Goal: Check status: Check status

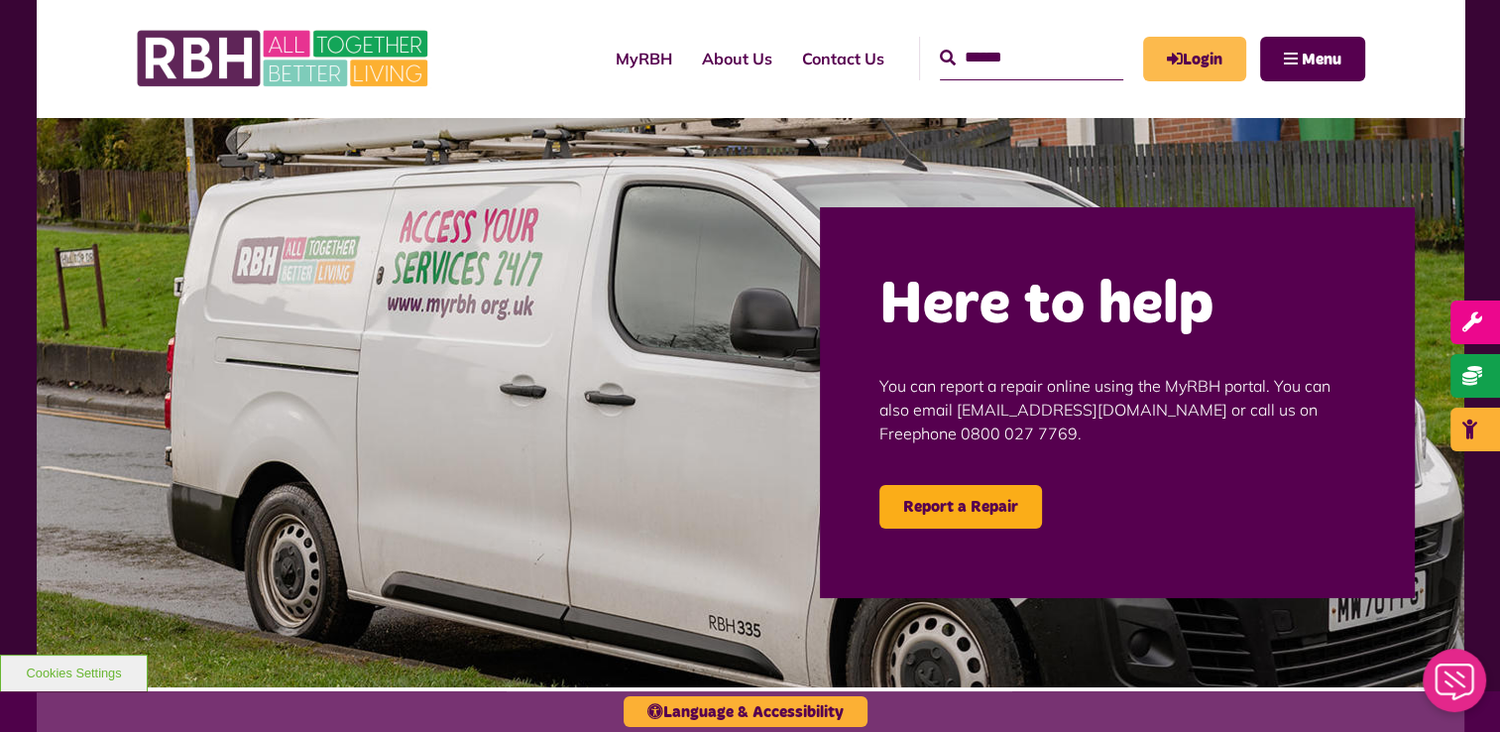
click at [1205, 65] on link "Login" at bounding box center [1194, 59] width 103 height 45
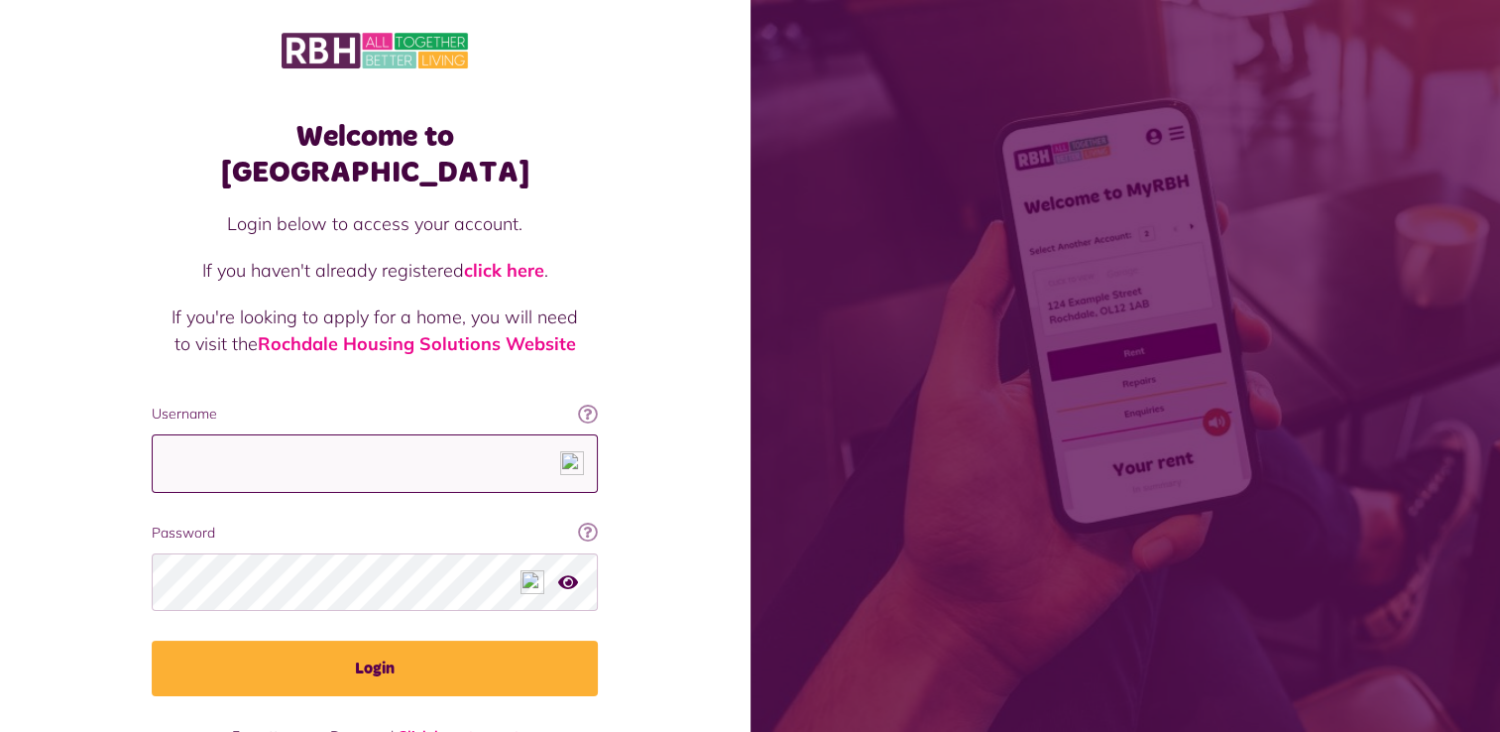
click at [479, 446] on input "Username" at bounding box center [375, 463] width 446 height 58
type input "**********"
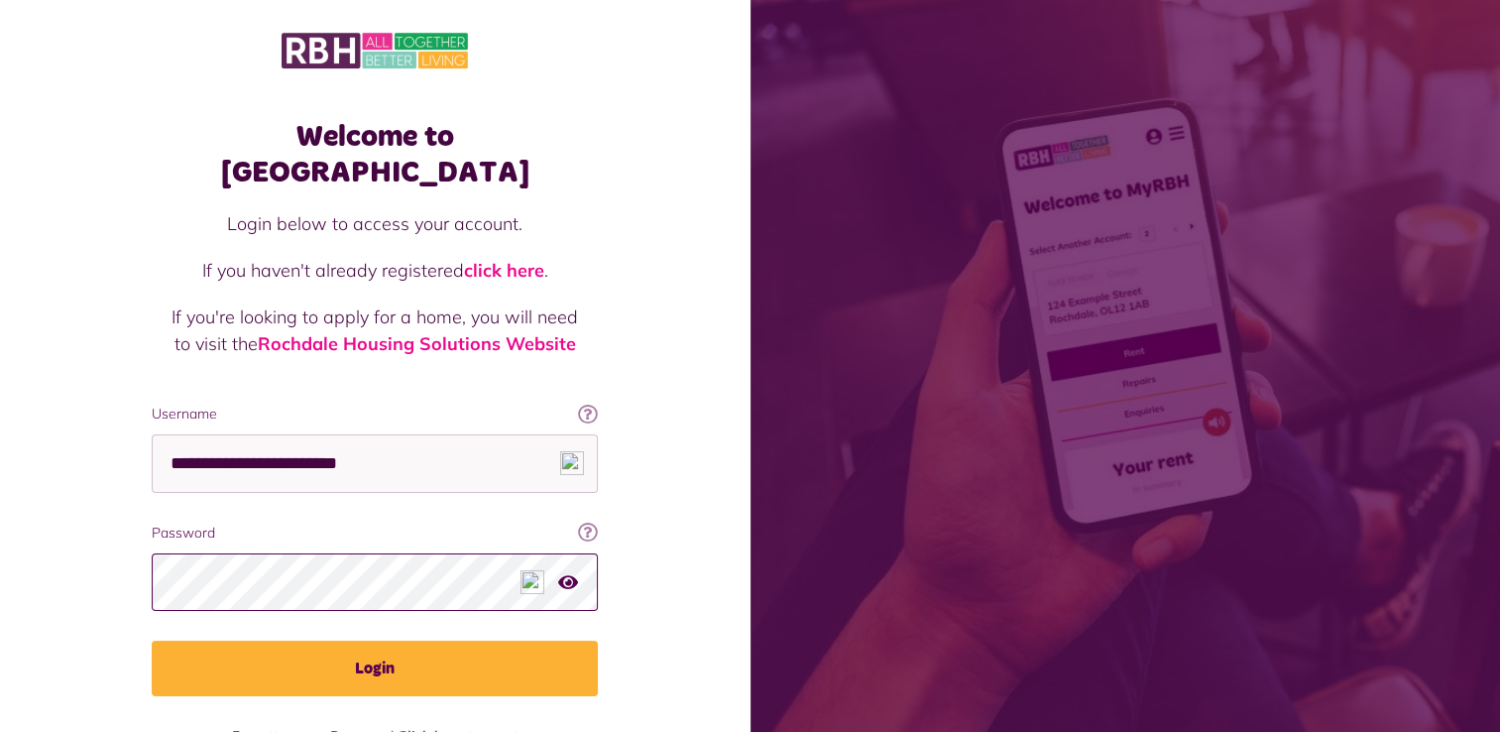
click at [152, 640] on button "Login" at bounding box center [375, 668] width 446 height 56
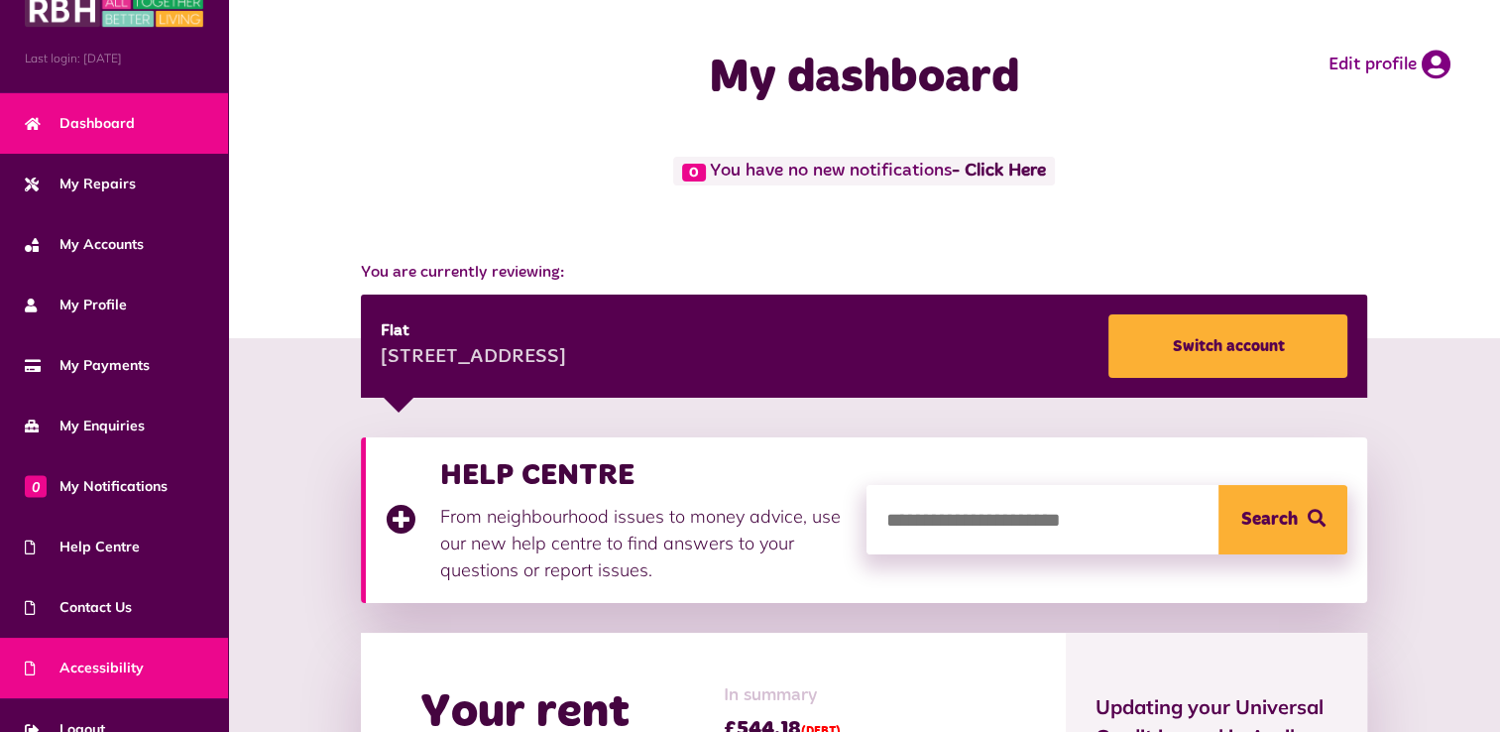
scroll to position [69, 0]
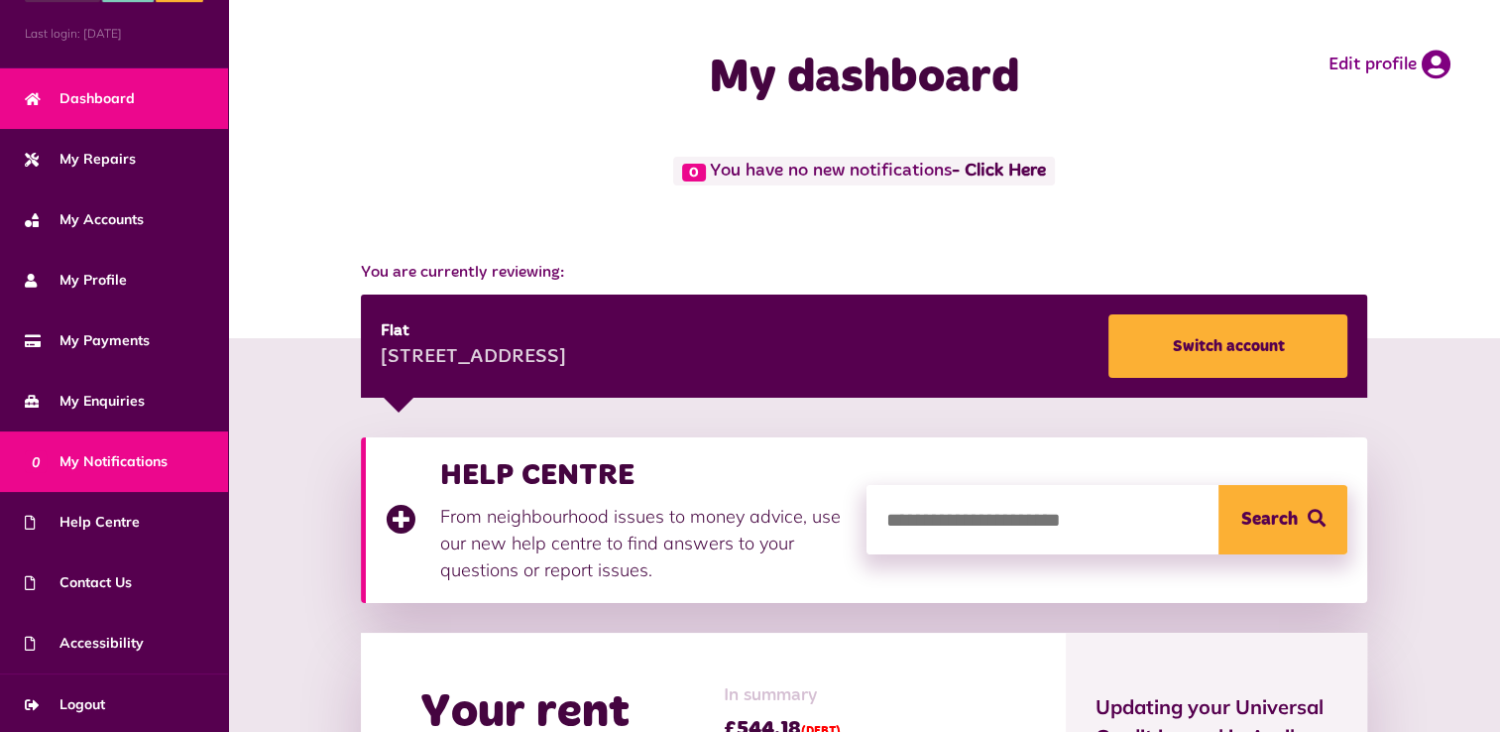
click at [130, 454] on span "0 My Notifications" at bounding box center [96, 461] width 143 height 21
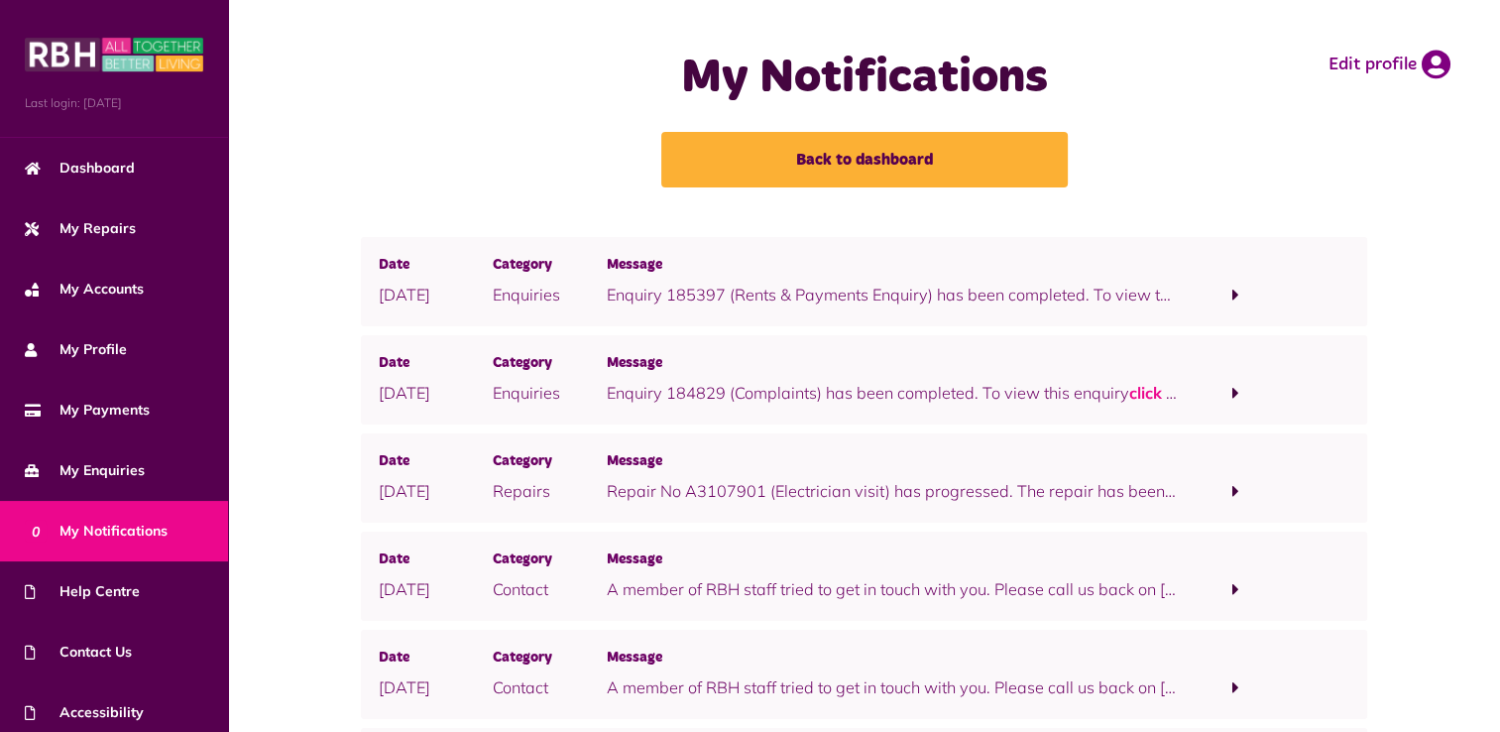
click at [1227, 291] on span at bounding box center [1236, 295] width 114 height 27
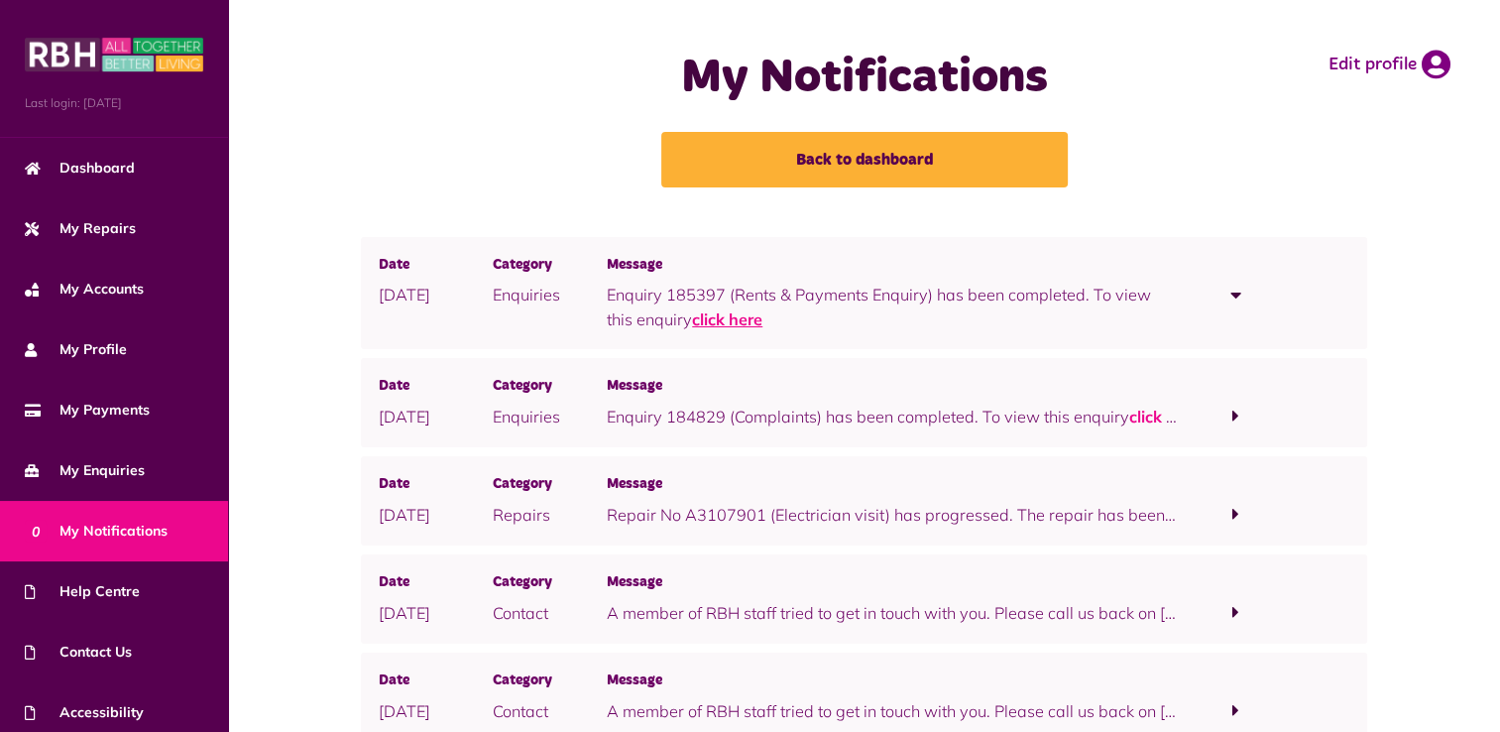
click at [692, 315] on link "click here" at bounding box center [727, 319] width 70 height 20
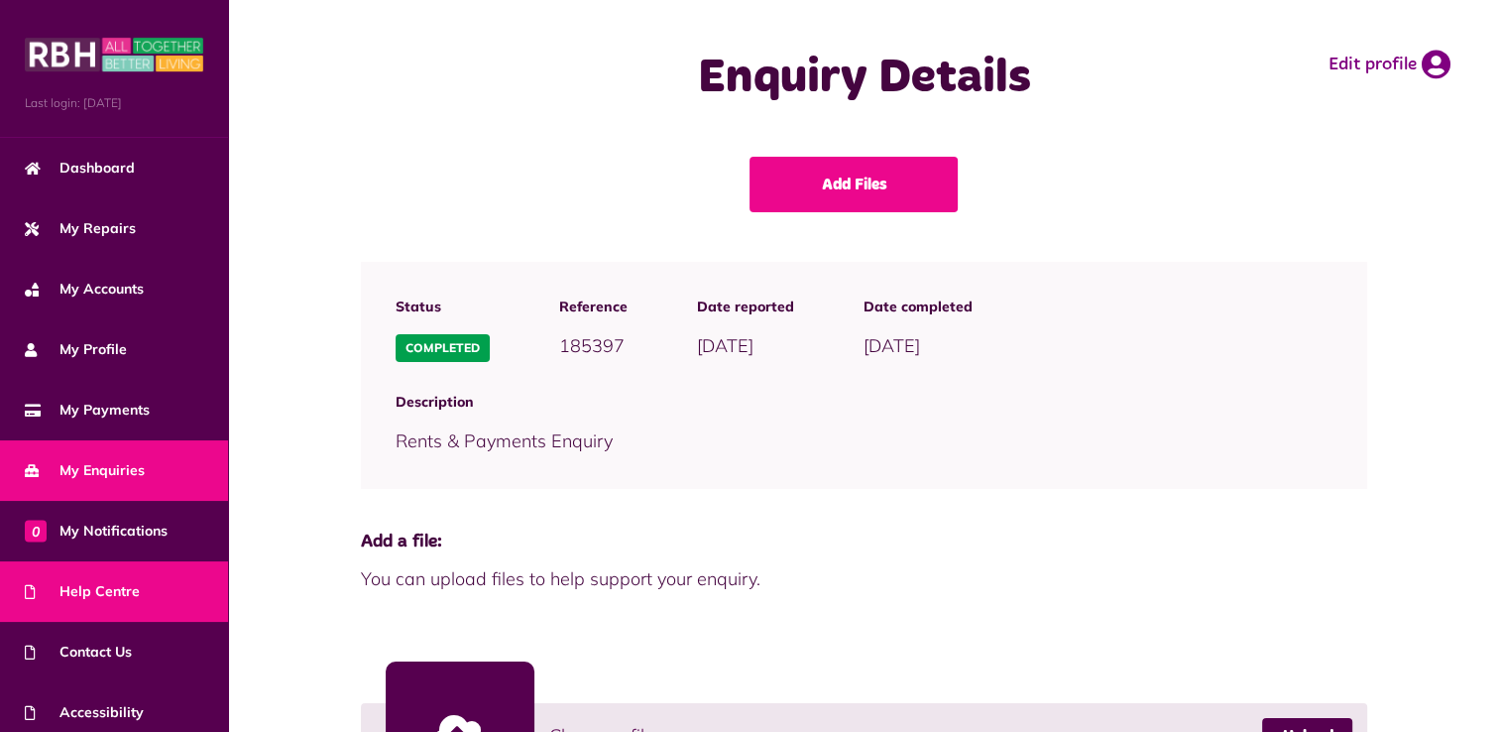
scroll to position [69, 0]
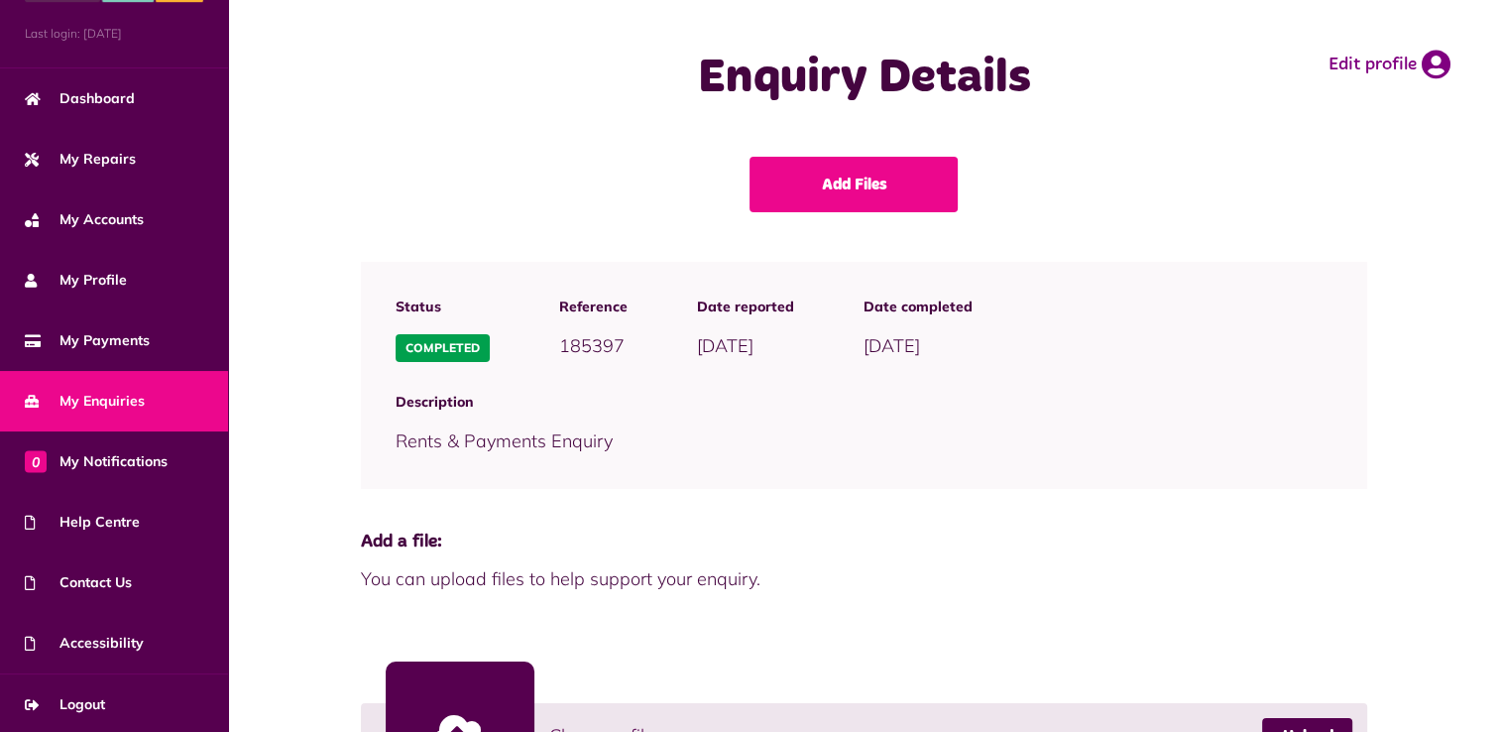
click at [140, 402] on span "My Enquiries" at bounding box center [85, 401] width 120 height 21
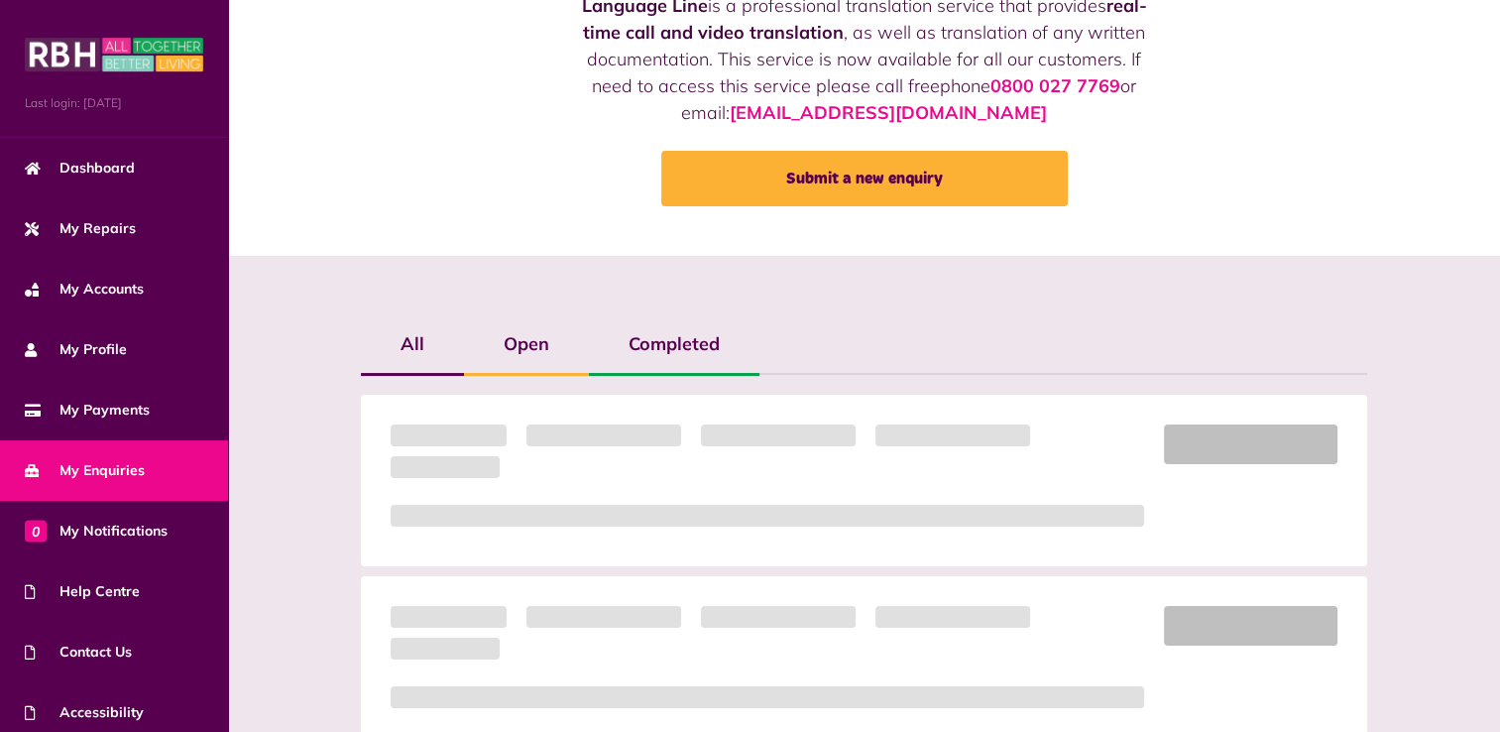
scroll to position [396, 0]
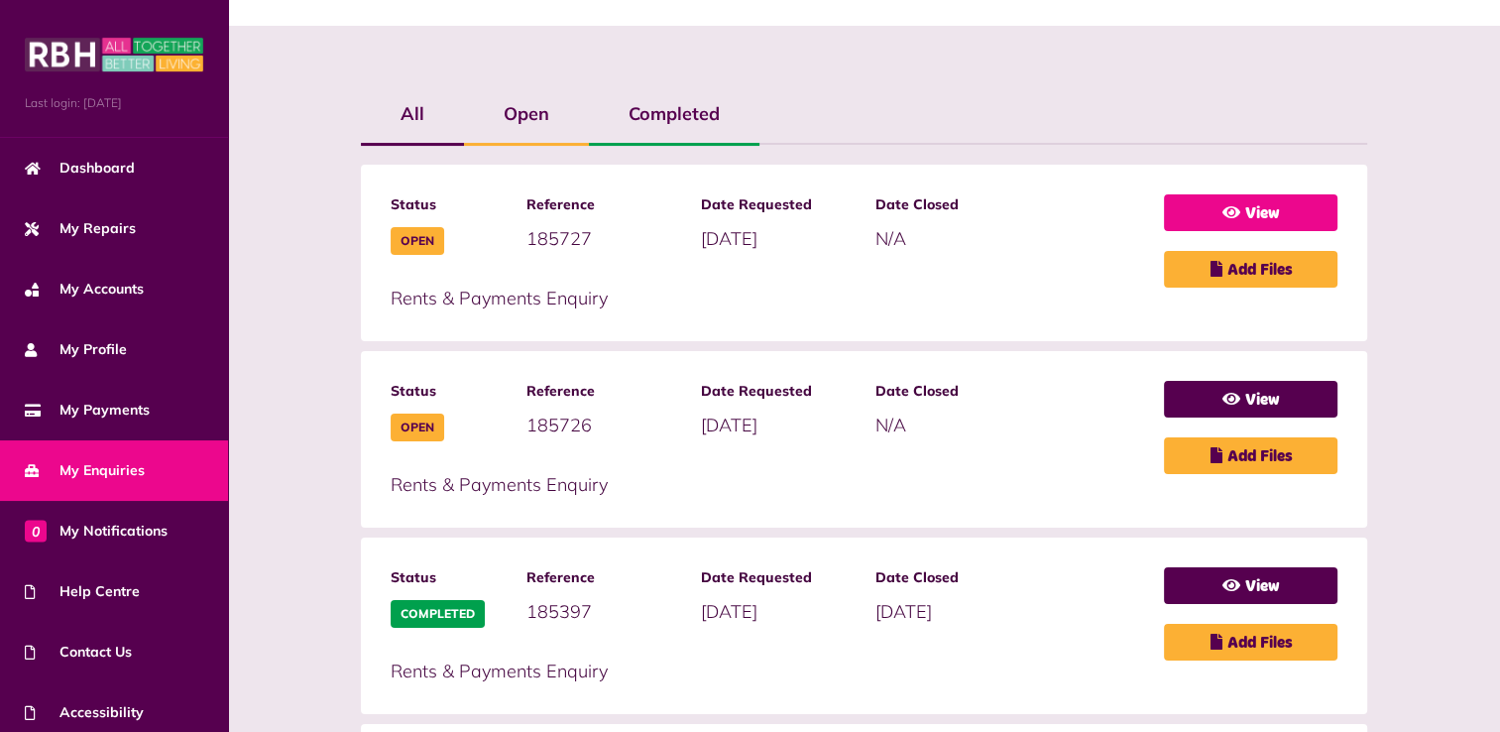
click at [1306, 212] on link "View" at bounding box center [1250, 212] width 173 height 37
click at [1257, 212] on link "View" at bounding box center [1250, 212] width 173 height 37
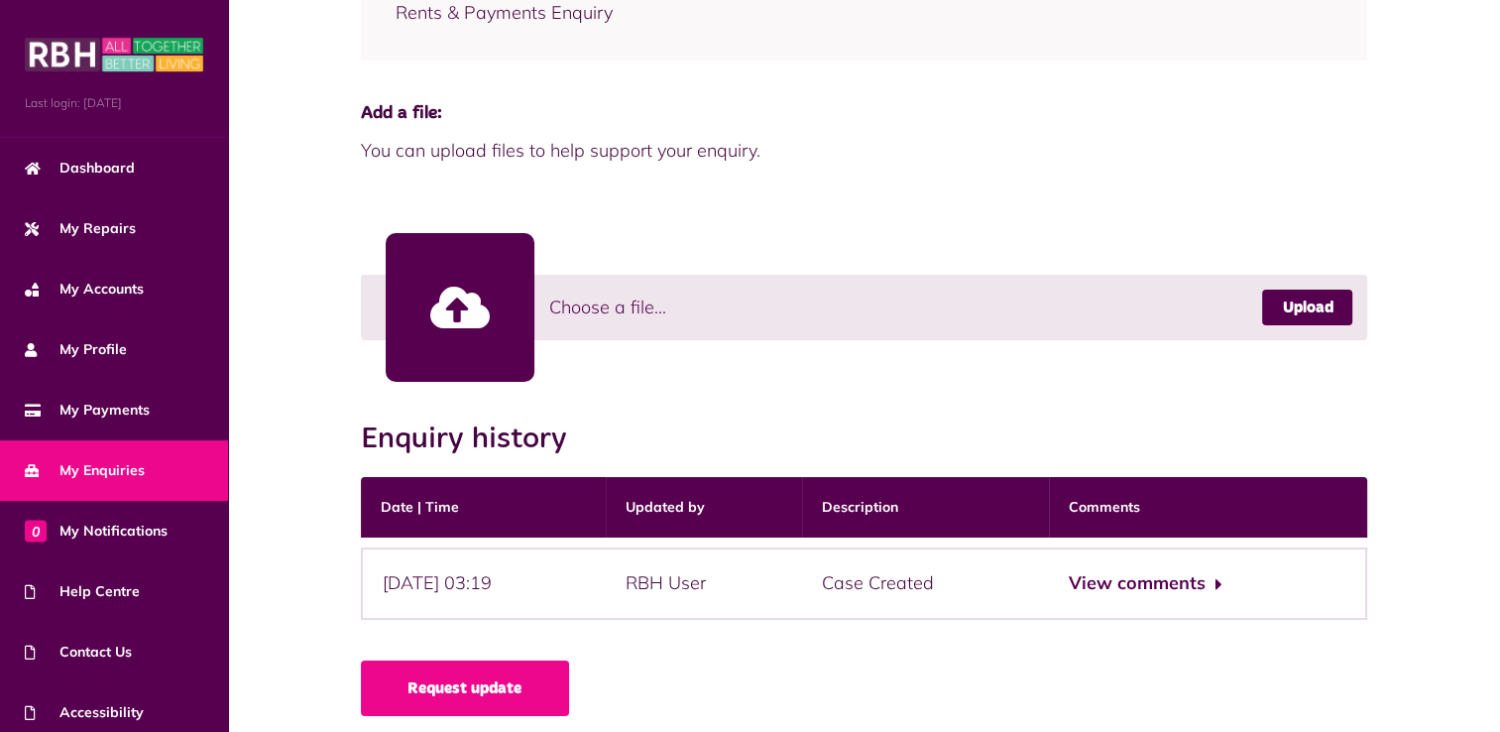
scroll to position [440, 0]
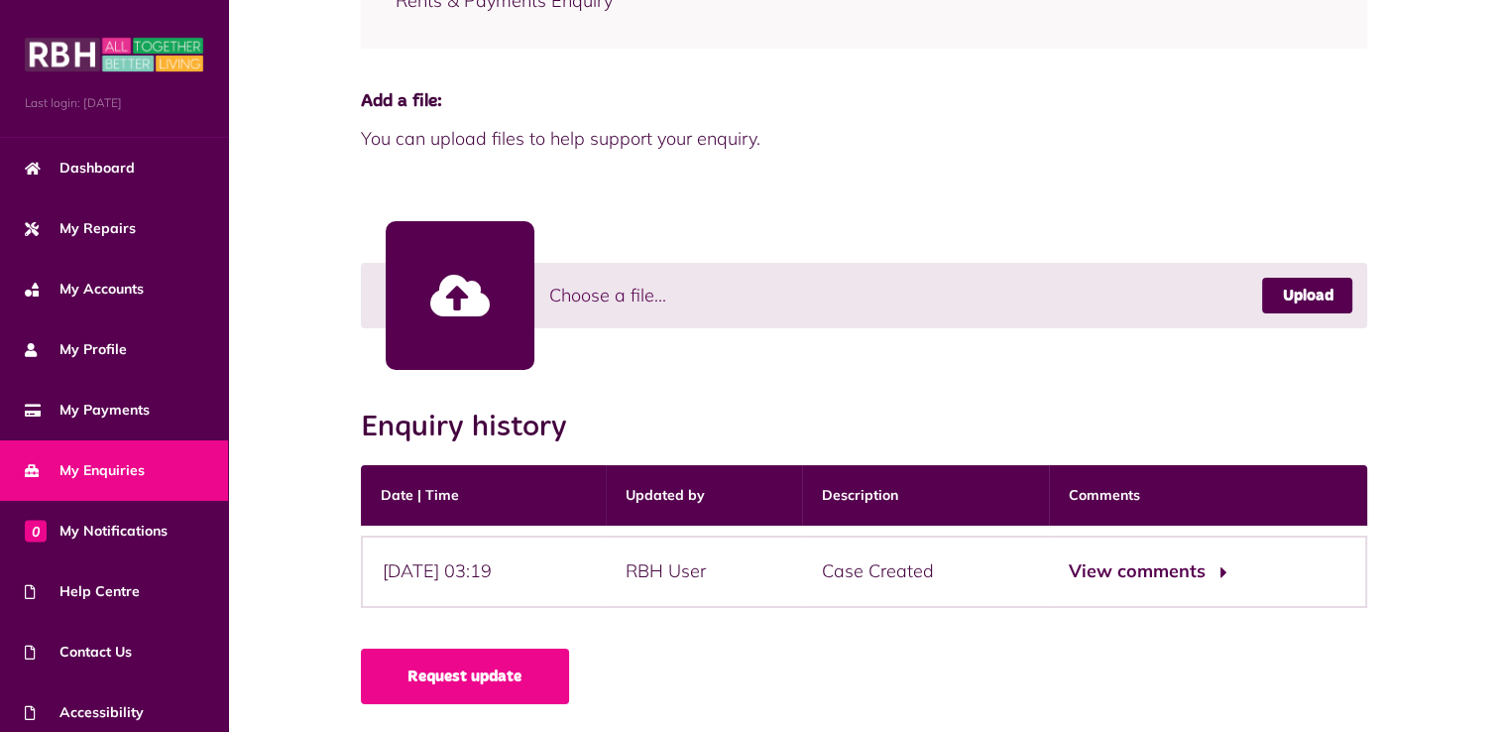
click at [1116, 569] on button "View comments" at bounding box center [1146, 571] width 154 height 29
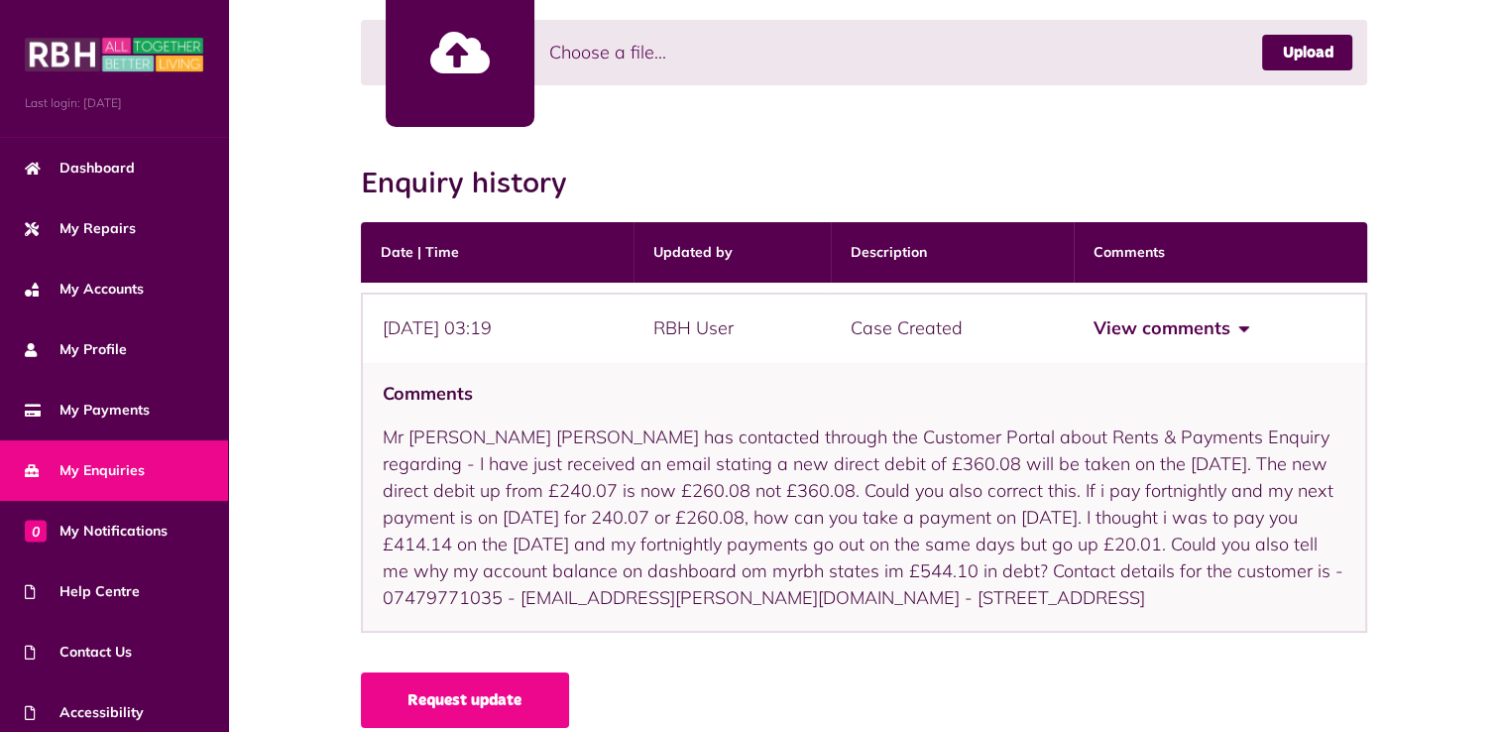
scroll to position [707, 0]
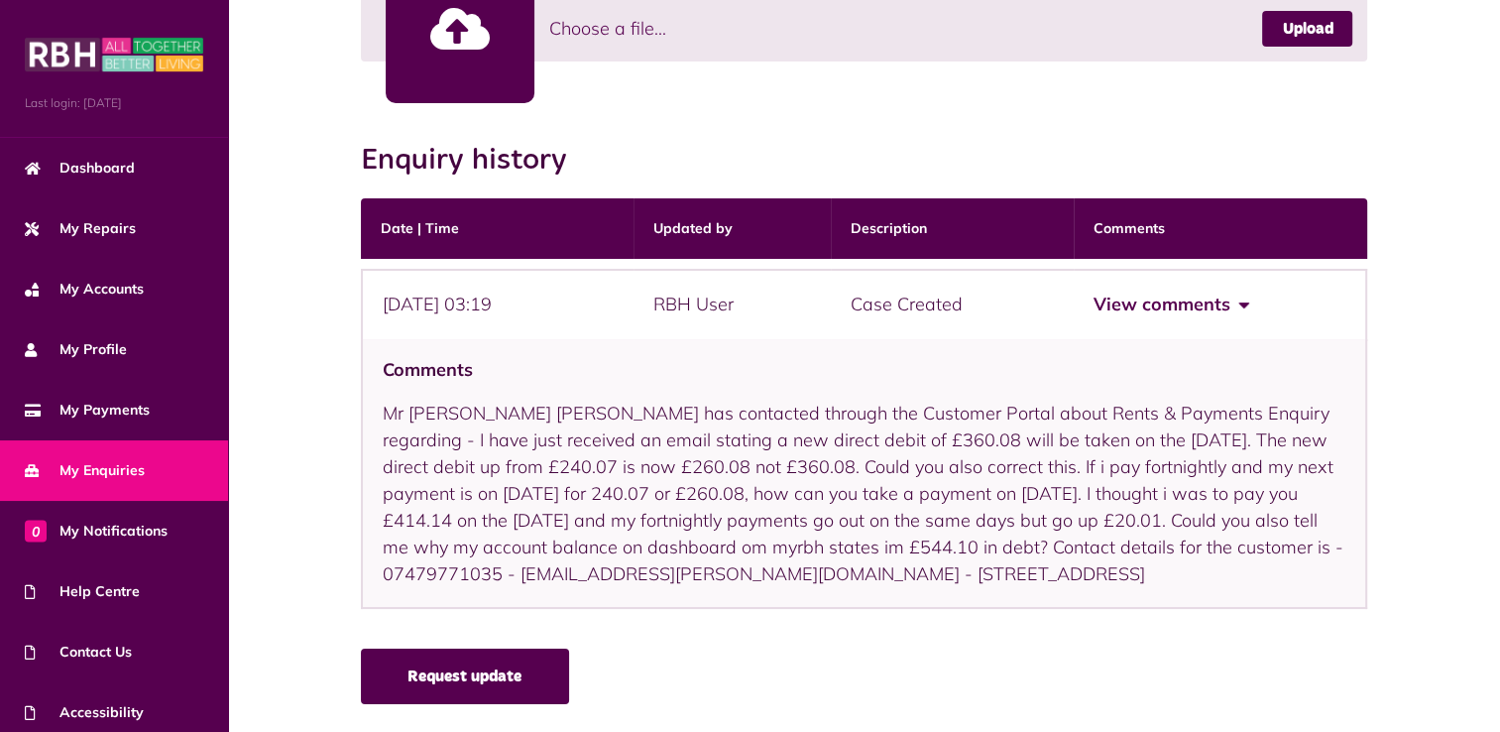
click at [510, 669] on link "Request update" at bounding box center [465, 676] width 208 height 56
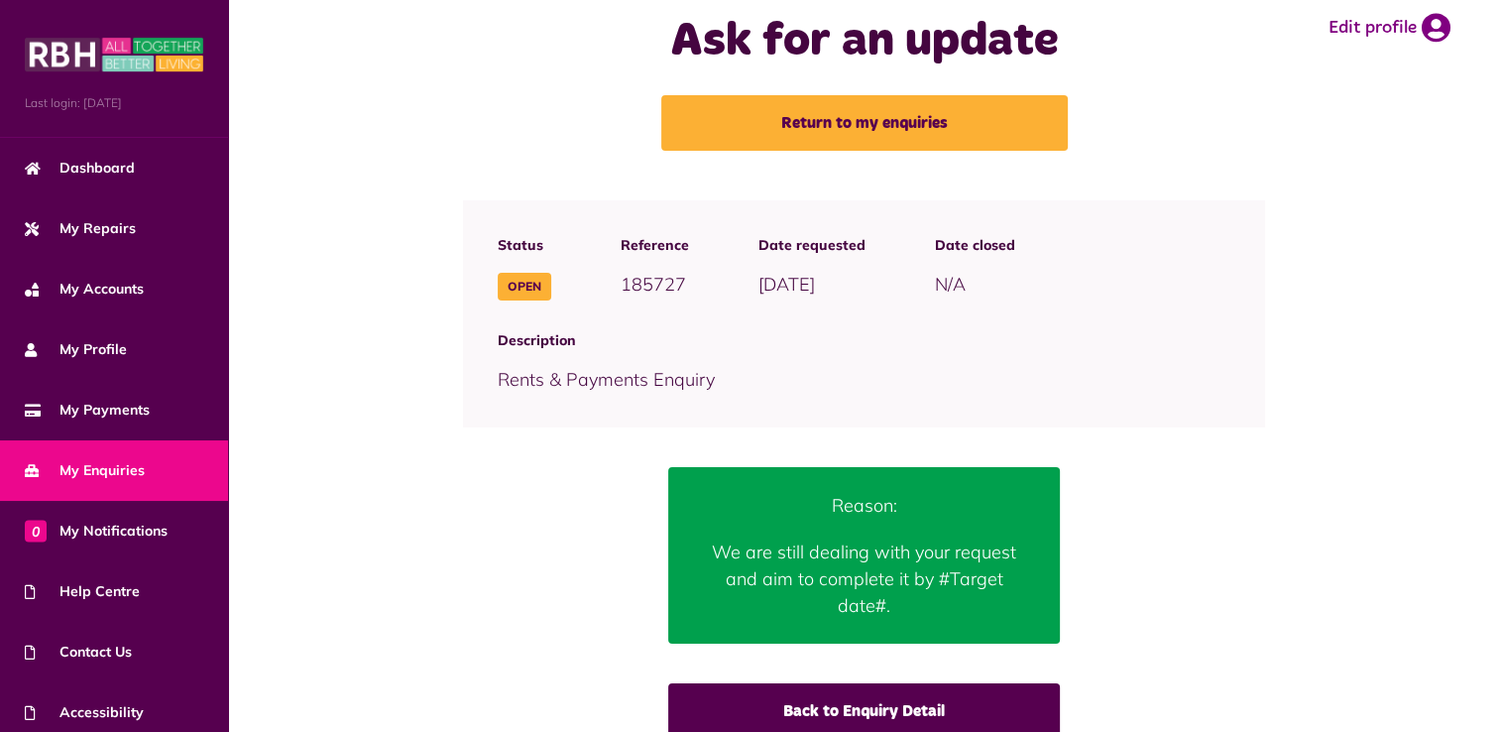
scroll to position [56, 0]
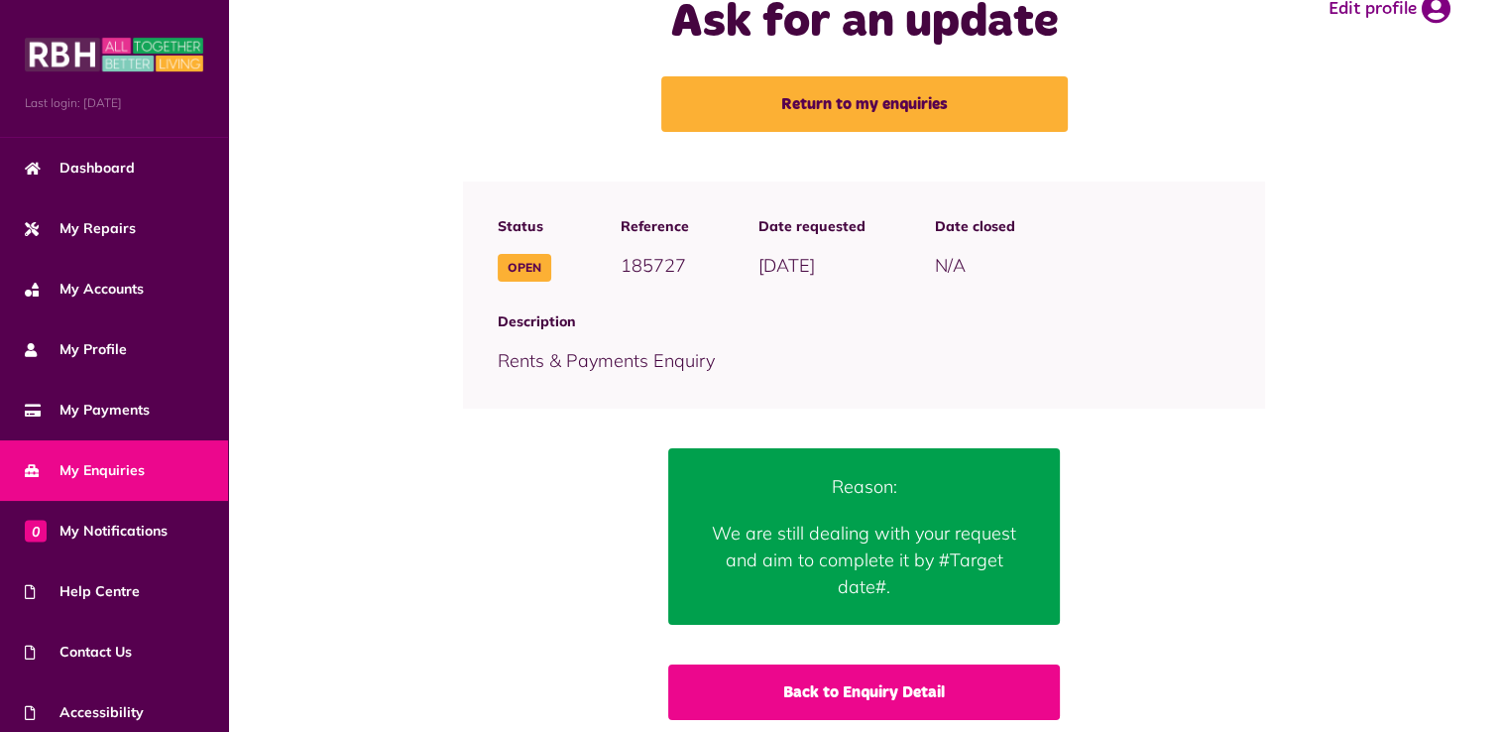
click at [828, 670] on link "Back to Enquiry Detail" at bounding box center [863, 692] width 391 height 56
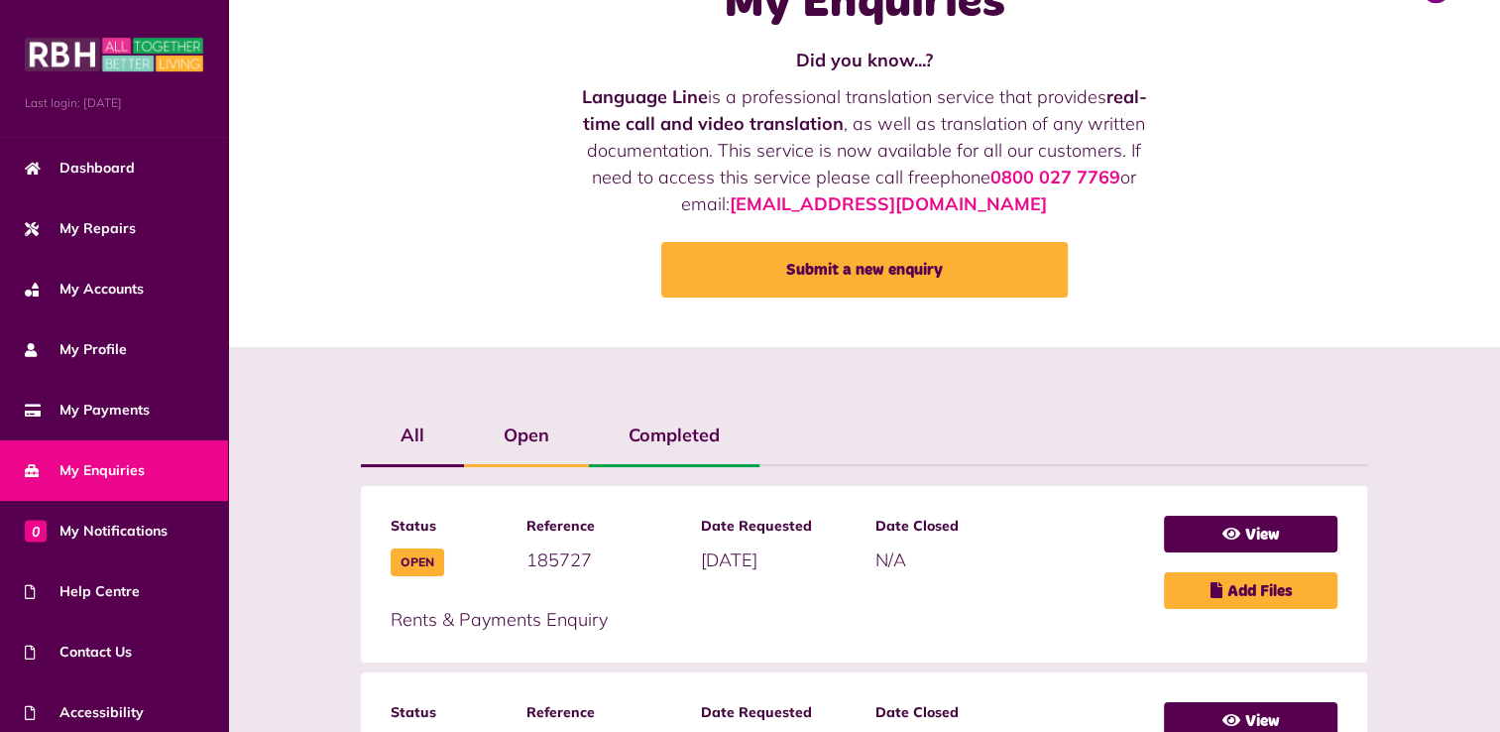
scroll to position [198, 0]
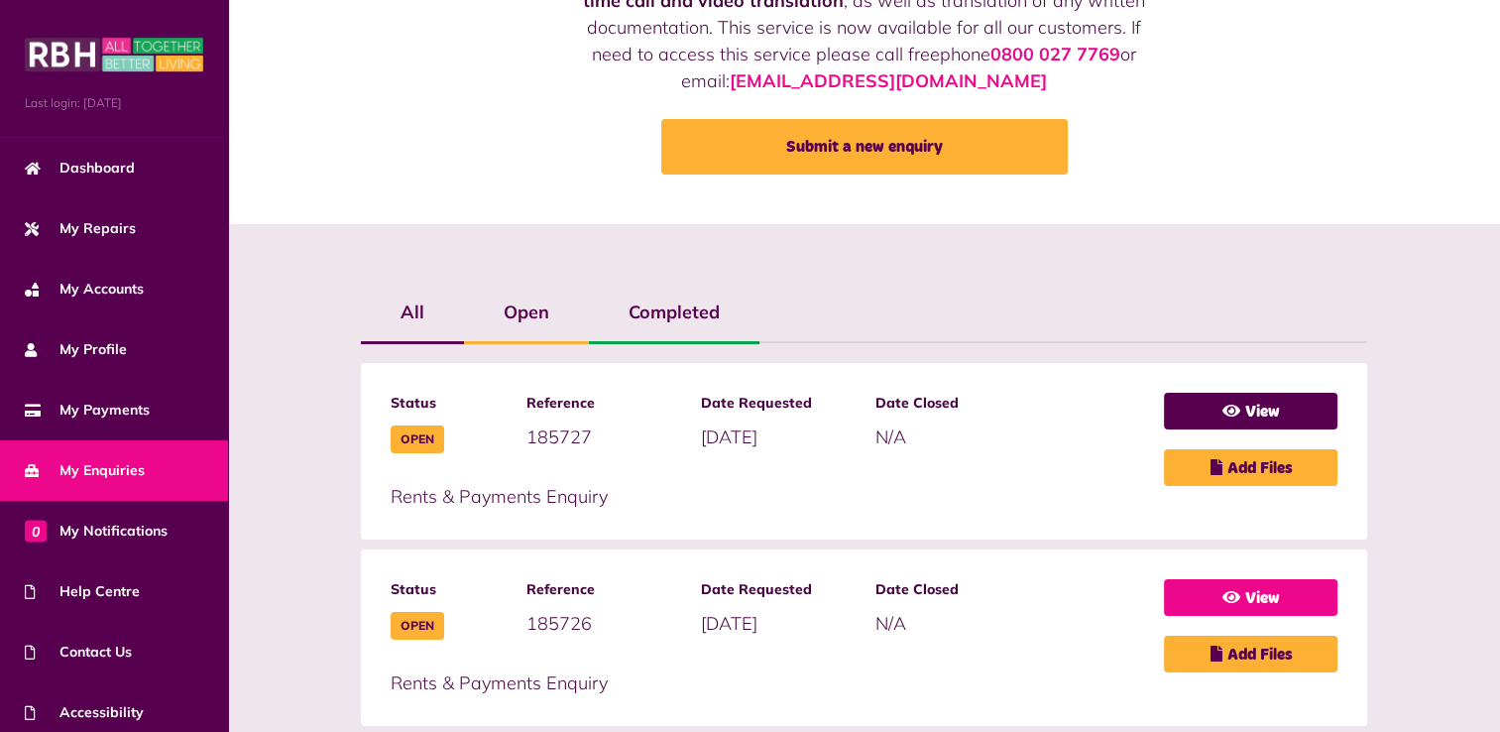
click at [1222, 585] on link "View" at bounding box center [1250, 597] width 173 height 37
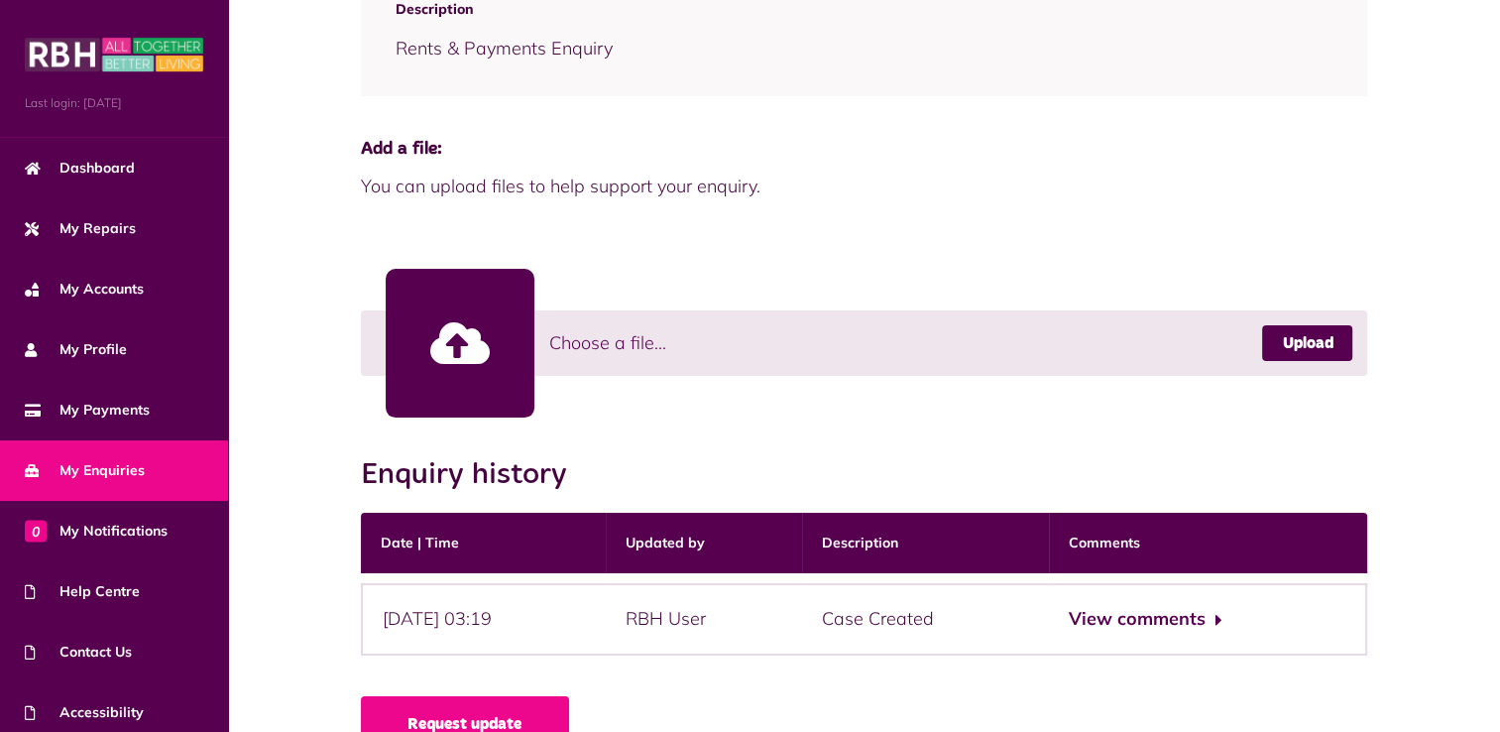
scroll to position [440, 0]
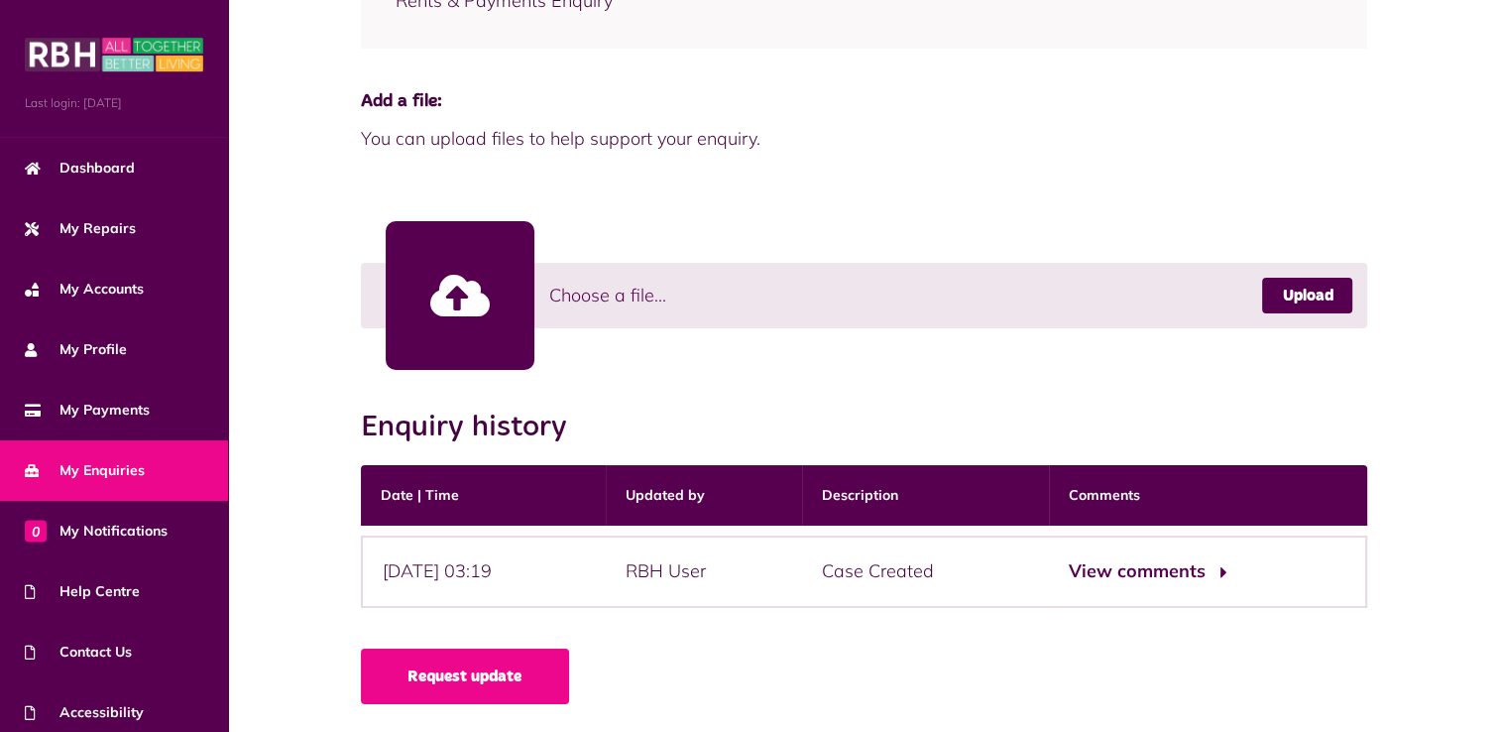
click at [1166, 565] on button "View comments" at bounding box center [1146, 571] width 154 height 29
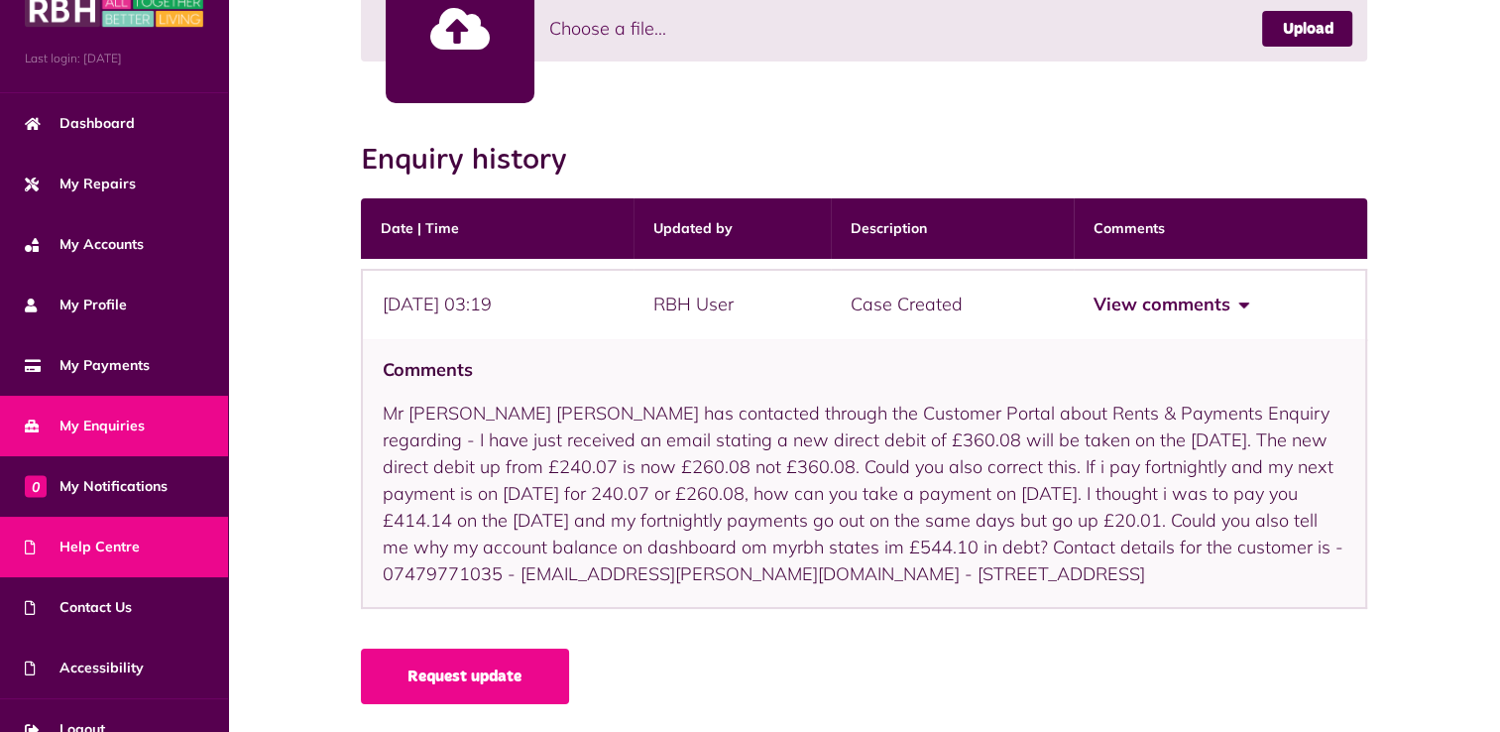
scroll to position [69, 0]
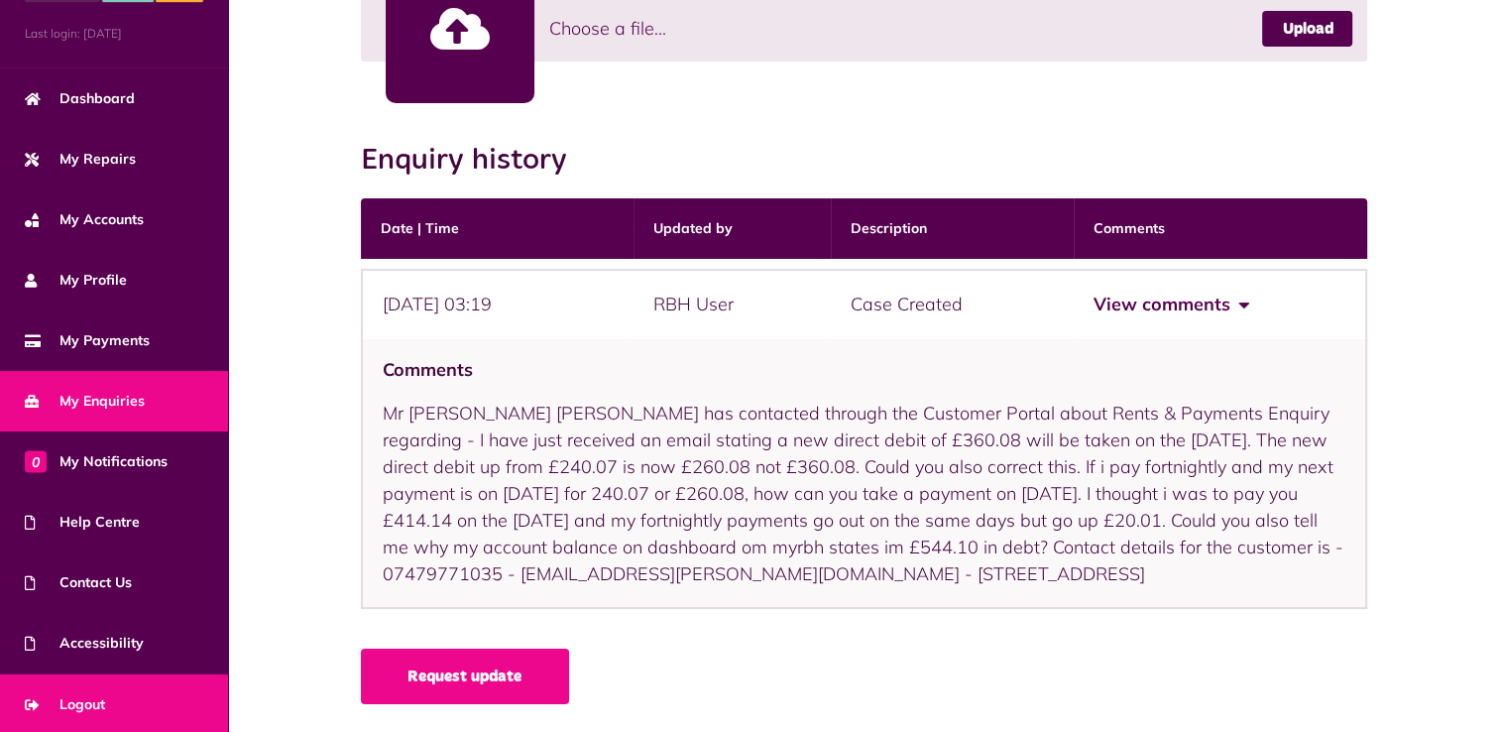
click at [112, 696] on link "Logout" at bounding box center [114, 704] width 228 height 60
